Goal: Find specific page/section: Find specific page/section

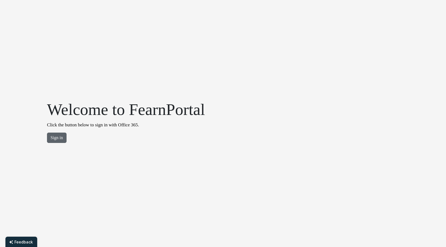
click at [65, 138] on button "Sign in" at bounding box center [57, 137] width 20 height 10
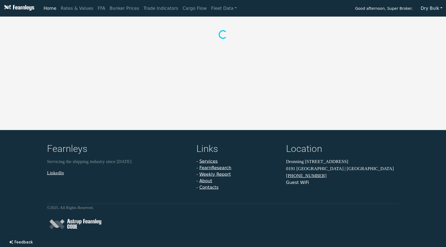
drag, startPoint x: 439, startPoint y: 7, endPoint x: 435, endPoint y: 14, distance: 7.9
click at [439, 7] on button "Dry Bulk" at bounding box center [431, 8] width 29 height 10
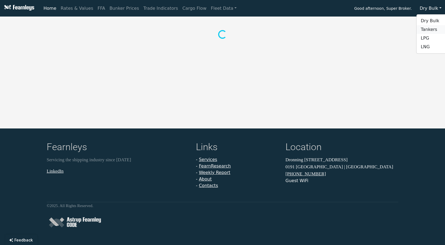
click at [428, 29] on link "Tankers" at bounding box center [438, 29] width 43 height 9
